Goal: Subscribe to service/newsletter

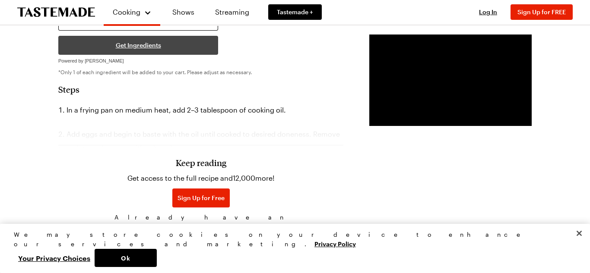
scroll to position [632, 0]
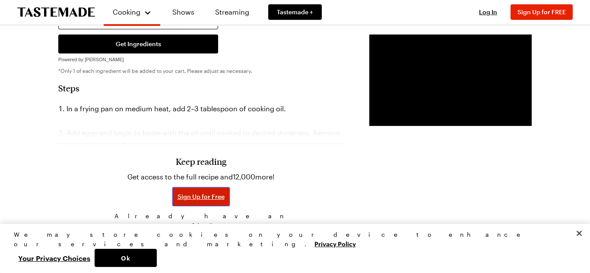
click at [178, 194] on span "Sign Up for Free" at bounding box center [201, 197] width 47 height 9
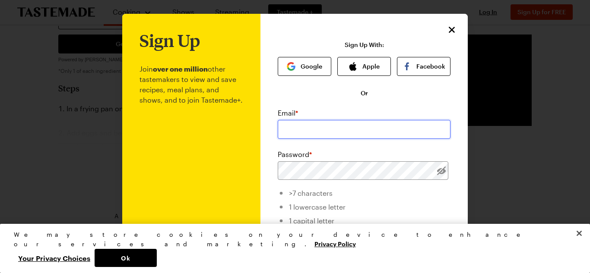
click at [318, 125] on input "email" at bounding box center [364, 129] width 173 height 19
type input "j"
type input "[EMAIL_ADDRESS][DOMAIN_NAME]"
click at [374, 186] on li ">7 characters" at bounding box center [364, 192] width 173 height 14
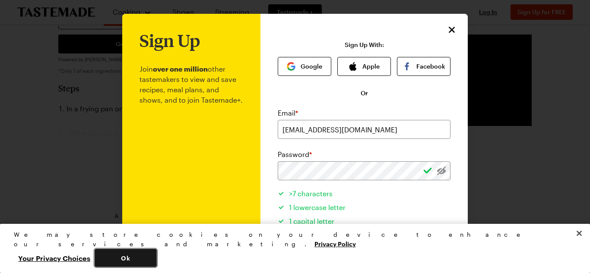
click at [157, 253] on button "Ok" at bounding box center [126, 258] width 62 height 18
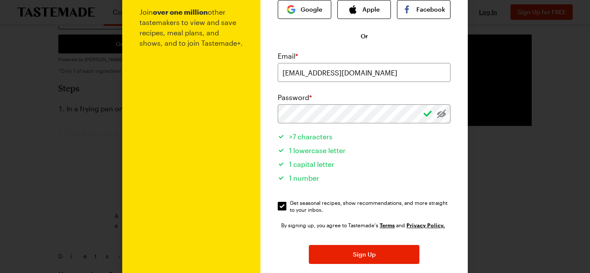
scroll to position [63, 0]
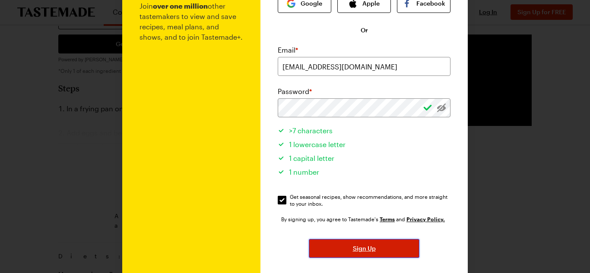
click at [390, 241] on button "Sign Up" at bounding box center [364, 248] width 111 height 19
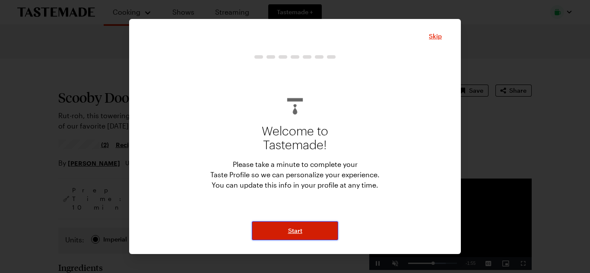
click at [297, 238] on button "Start" at bounding box center [295, 231] width 86 height 19
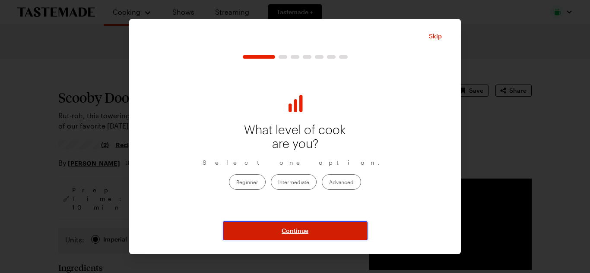
click at [309, 223] on button "Continue" at bounding box center [295, 231] width 145 height 19
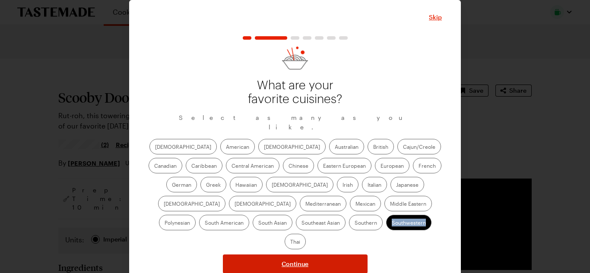
click at [386, 223] on label "Southwestern" at bounding box center [408, 223] width 45 height 16
click at [392, 224] on input "Southwestern" at bounding box center [392, 224] width 0 height 0
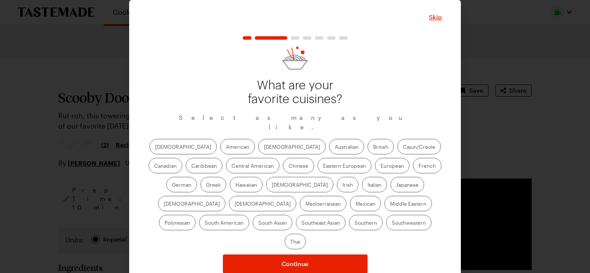
click at [165, 144] on label "[DEMOGRAPHIC_DATA]" at bounding box center [182, 147] width 67 height 16
click at [155, 148] on input "[DEMOGRAPHIC_DATA]" at bounding box center [155, 148] width 0 height 0
click at [317, 164] on label "Eastern European" at bounding box center [344, 166] width 54 height 16
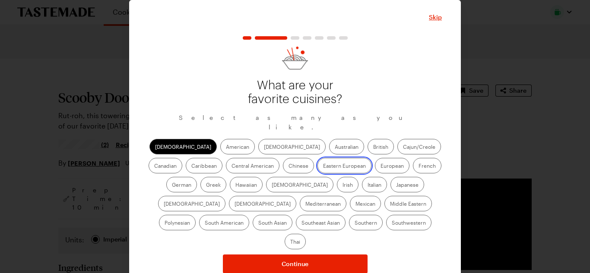
click at [323, 167] on European "Eastern European" at bounding box center [323, 167] width 0 height 0
click at [317, 162] on label "Eastern European" at bounding box center [344, 166] width 54 height 16
click at [323, 167] on European "Eastern European" at bounding box center [323, 167] width 0 height 0
click at [266, 182] on label "[DEMOGRAPHIC_DATA]" at bounding box center [299, 185] width 67 height 16
click at [272, 186] on input "[DEMOGRAPHIC_DATA]" at bounding box center [272, 186] width 0 height 0
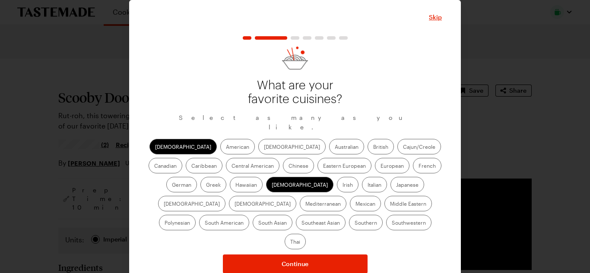
click at [317, 164] on label "Eastern European" at bounding box center [344, 166] width 54 height 16
click at [323, 167] on European "Eastern European" at bounding box center [323, 167] width 0 height 0
click at [397, 141] on label "Cajun/Creole" at bounding box center [419, 147] width 44 height 16
click at [403, 148] on input "Cajun/Creole" at bounding box center [403, 148] width 0 height 0
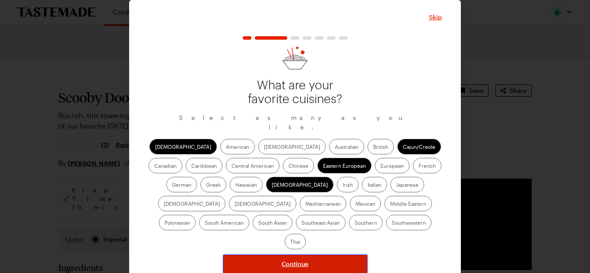
click at [341, 255] on button "Continue" at bounding box center [295, 264] width 145 height 19
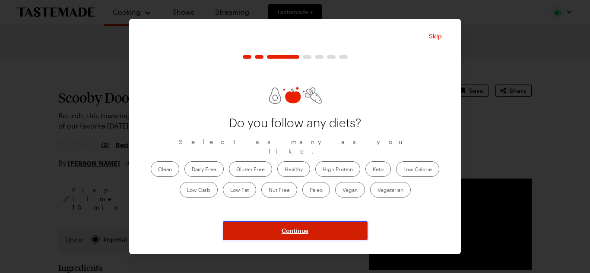
click at [287, 222] on button "Continue" at bounding box center [295, 231] width 145 height 19
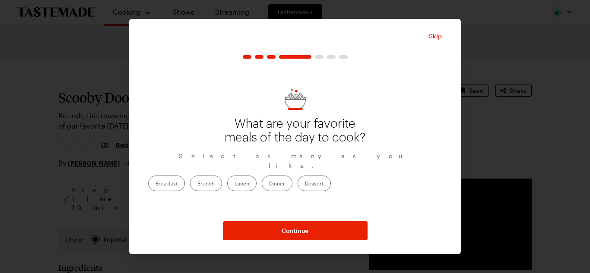
click at [222, 178] on label "Brunch" at bounding box center [206, 184] width 32 height 16
click at [197, 184] on input "Brunch" at bounding box center [197, 184] width 0 height 0
click at [292, 179] on label "Dinner" at bounding box center [277, 184] width 31 height 16
click at [269, 184] on input "Dinner" at bounding box center [269, 184] width 0 height 0
click at [331, 179] on label "Dessert" at bounding box center [314, 184] width 33 height 16
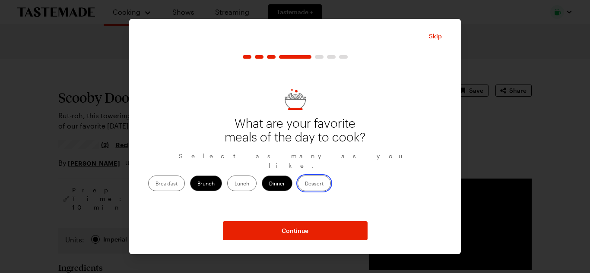
click at [305, 184] on input "Dessert" at bounding box center [305, 184] width 0 height 0
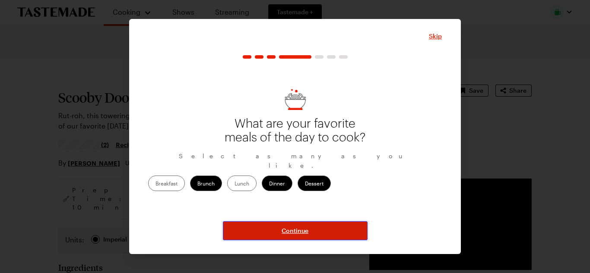
click at [344, 225] on button "Continue" at bounding box center [295, 231] width 145 height 19
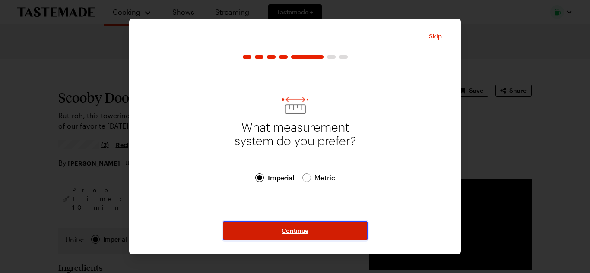
click at [344, 225] on button "Continue" at bounding box center [295, 231] width 145 height 19
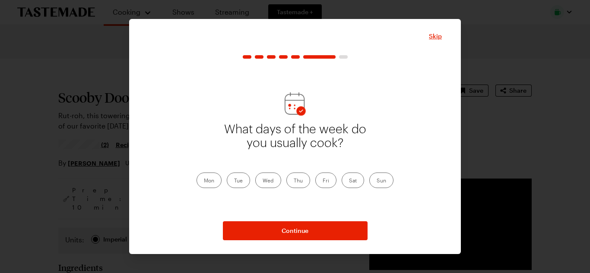
click at [328, 184] on label "Fri" at bounding box center [325, 181] width 21 height 16
click at [323, 181] on input "Fri" at bounding box center [323, 181] width 0 height 0
click at [264, 174] on label "Wed" at bounding box center [268, 181] width 26 height 16
click at [263, 181] on input "Wed" at bounding box center [263, 181] width 0 height 0
click at [222, 179] on div "Mon Tue Wed Thu Fri Sat Sun" at bounding box center [295, 181] width 197 height 16
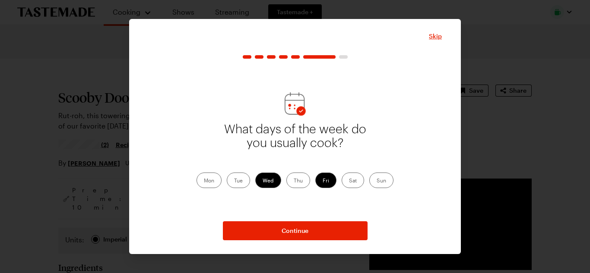
click at [215, 181] on label "Mon" at bounding box center [209, 181] width 25 height 16
click at [204, 181] on input "Mon" at bounding box center [204, 181] width 0 height 0
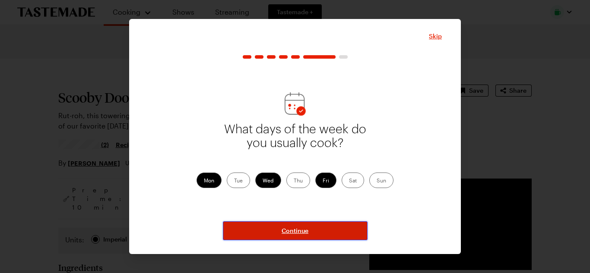
click at [293, 231] on span "Continue" at bounding box center [295, 231] width 27 height 9
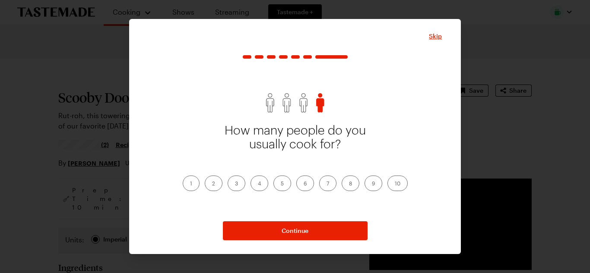
click at [235, 185] on label "3" at bounding box center [237, 184] width 18 height 16
click at [235, 184] on input "3" at bounding box center [235, 184] width 0 height 0
click at [235, 185] on label "3" at bounding box center [237, 184] width 18 height 16
click at [235, 184] on input "3" at bounding box center [235, 184] width 0 height 0
click at [269, 180] on div "1 2 3 4 5 6 7 8 9 10" at bounding box center [295, 184] width 225 height 16
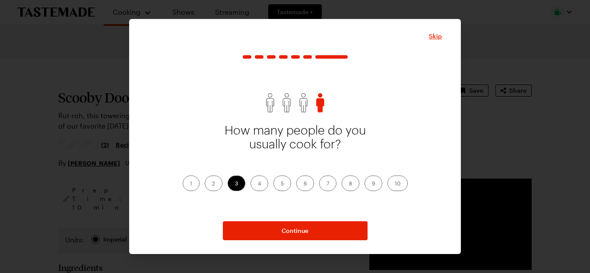
click at [266, 181] on label "4" at bounding box center [259, 184] width 18 height 16
click at [258, 184] on input "4" at bounding box center [258, 184] width 0 height 0
click at [283, 188] on label "5" at bounding box center [282, 184] width 18 height 16
click at [281, 184] on input "5" at bounding box center [281, 184] width 0 height 0
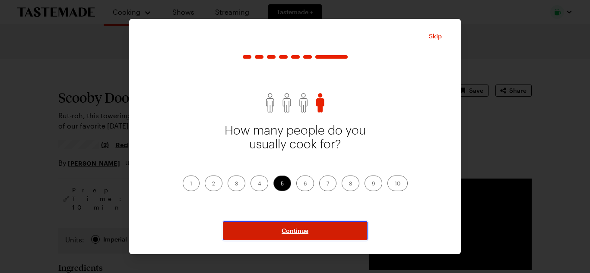
click at [273, 227] on button "Continue" at bounding box center [295, 231] width 145 height 19
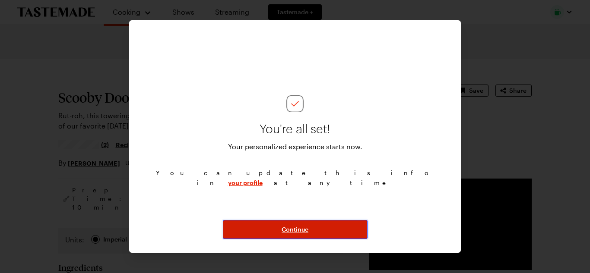
click at [273, 227] on button "Continue" at bounding box center [295, 229] width 145 height 19
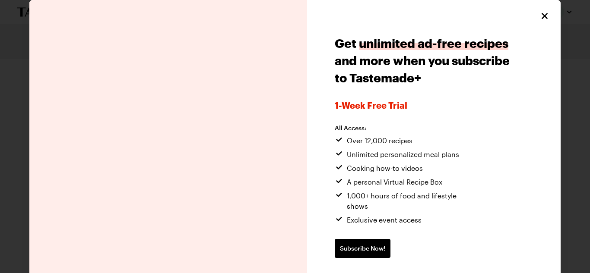
click at [533, 9] on div "Get unlimited ad-free recipes and more when you subscribe to Tastemade+ 1-week …" at bounding box center [433, 157] width 253 height 315
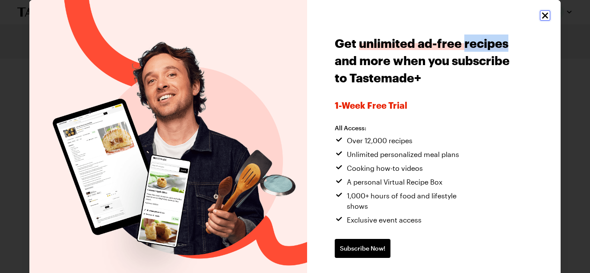
click at [543, 18] on icon "Close" at bounding box center [545, 16] width 6 height 6
type textarea "x"
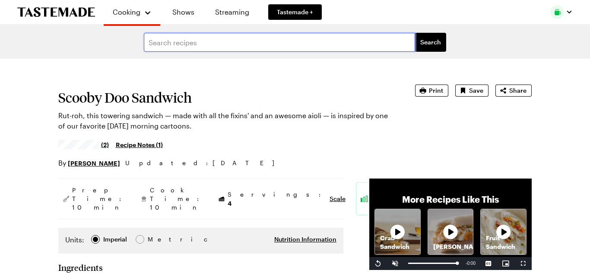
click at [211, 39] on input "text" at bounding box center [279, 42] width 271 height 19
click at [307, 36] on input "text" at bounding box center [279, 42] width 271 height 19
drag, startPoint x: 307, startPoint y: 36, endPoint x: 284, endPoint y: 30, distance: 24.4
click at [284, 30] on form "Search" at bounding box center [295, 42] width 590 height 33
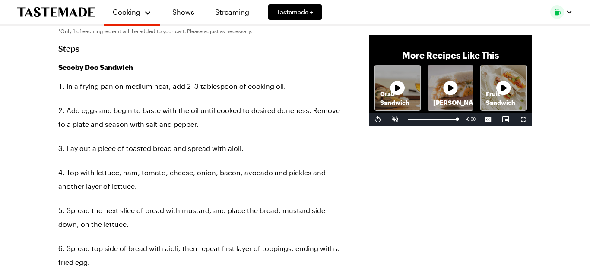
scroll to position [695, 0]
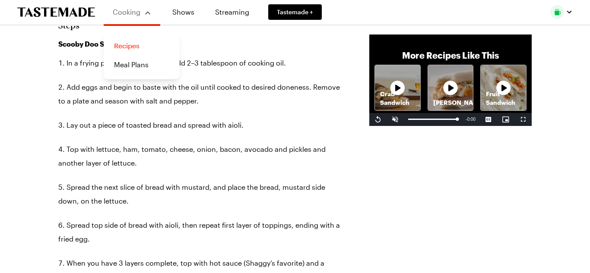
click at [143, 50] on link "Recipes" at bounding box center [142, 45] width 66 height 19
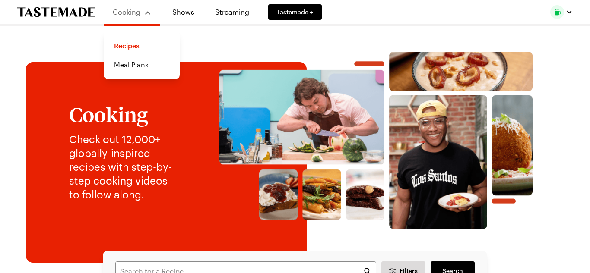
click at [140, 17] on div "Cooking" at bounding box center [131, 12] width 39 height 10
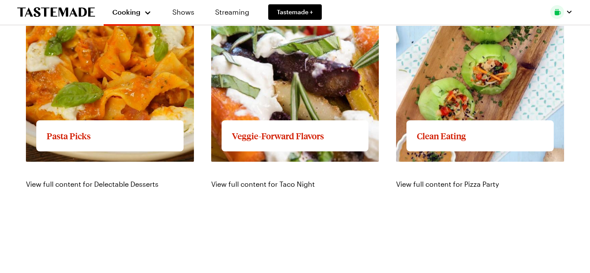
scroll to position [1082, 0]
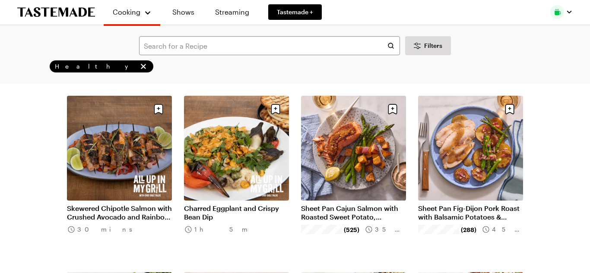
scroll to position [230, 0]
